Goal: Find specific page/section: Find specific page/section

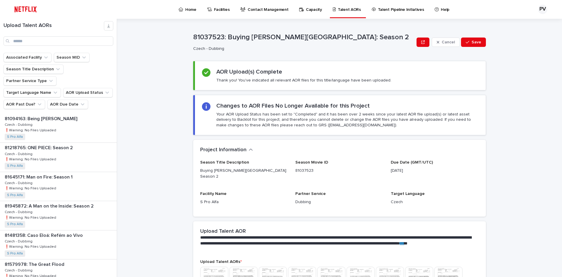
click at [187, 11] on p "Home" at bounding box center [190, 6] width 11 height 12
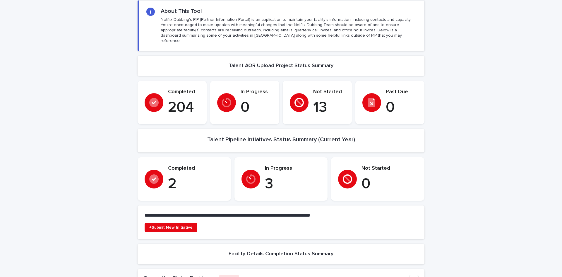
scroll to position [59, 0]
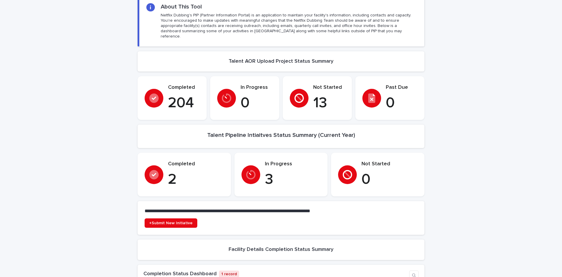
click at [278, 162] on div "In Progress 3" at bounding box center [293, 175] width 56 height 28
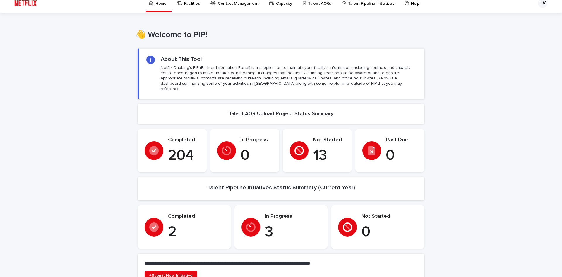
scroll to position [0, 0]
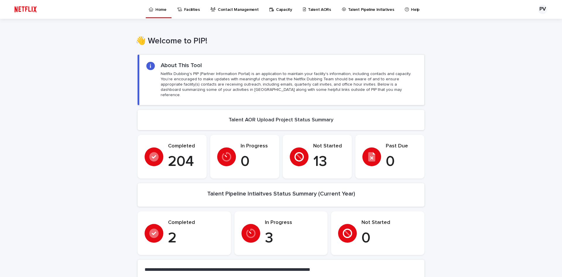
click at [317, 6] on p "Talent AORs" at bounding box center [319, 6] width 23 height 12
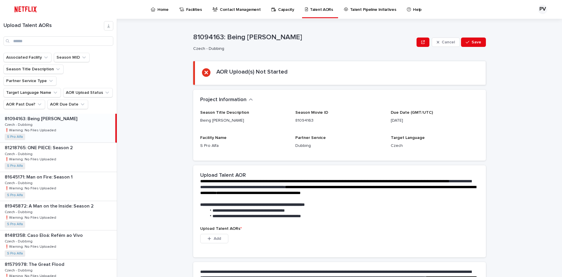
click at [158, 8] on p "Home" at bounding box center [163, 6] width 11 height 12
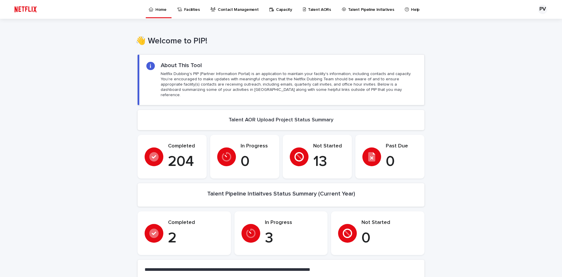
click at [309, 8] on p "Talent AORs" at bounding box center [319, 6] width 23 height 12
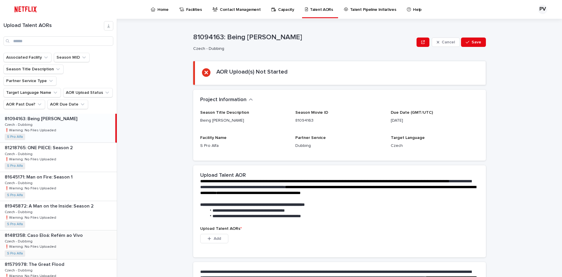
click at [73, 235] on div "81481358: Caso Eloá: Refém ao Vivo 81481358: Caso Eloá: Refém ao Vivo Czech - D…" at bounding box center [58, 244] width 117 height 29
